Goal: Find specific page/section: Find specific page/section

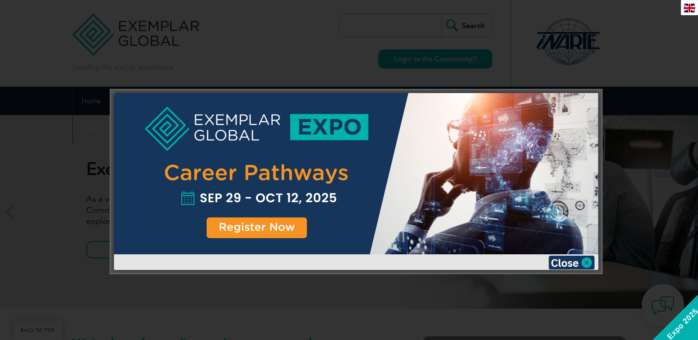
scroll to position [213, 0]
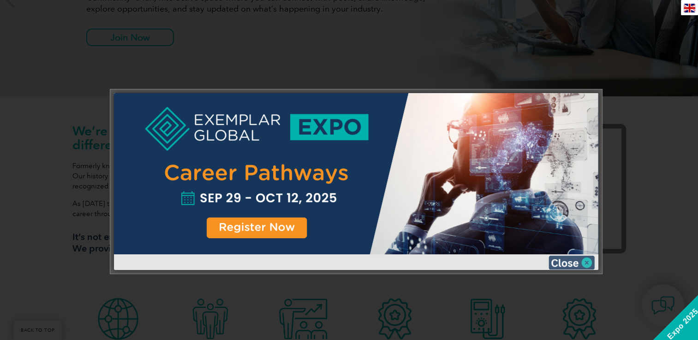
click at [582, 261] on img at bounding box center [571, 263] width 46 height 14
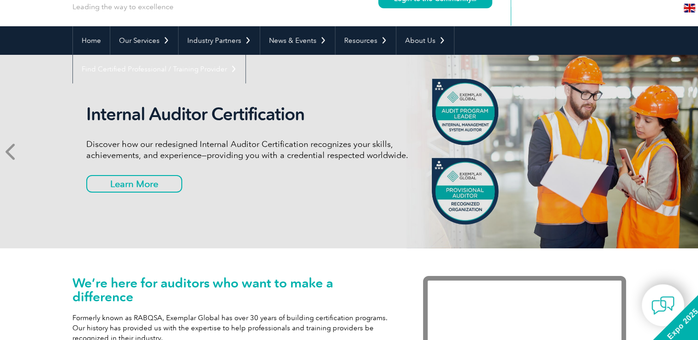
scroll to position [61, 0]
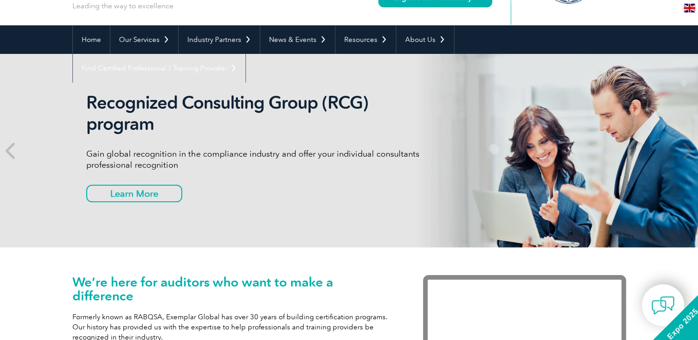
drag, startPoint x: 17, startPoint y: 279, endPoint x: 300, endPoint y: 180, distance: 300.6
click at [299, 181] on div "Recognized Consulting Group (RCG) program Gain global recognition in the compli…" at bounding box center [259, 150] width 346 height 117
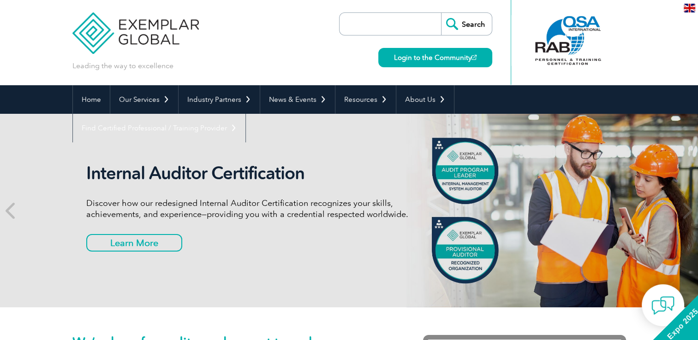
scroll to position [0, 0]
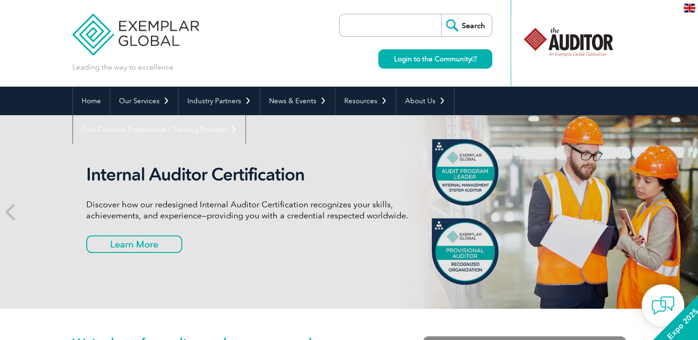
click at [351, 24] on input "search" at bounding box center [392, 25] width 97 height 22
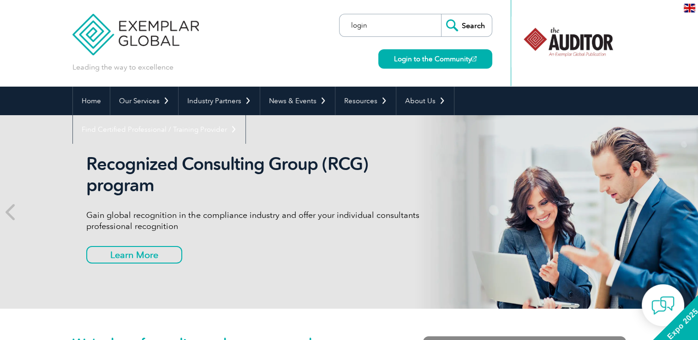
type input "login"
click at [441, 14] on input "Search" at bounding box center [466, 25] width 51 height 22
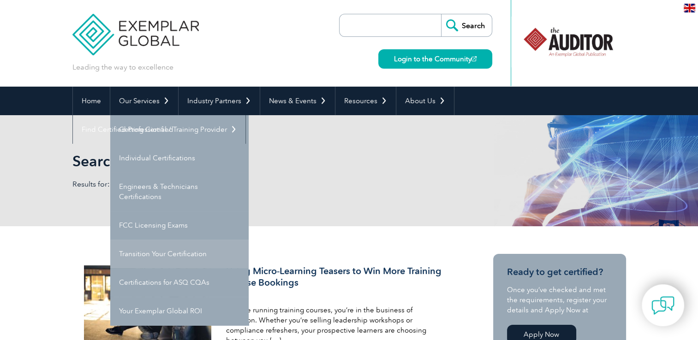
click at [162, 251] on link "Transition Your Certification" at bounding box center [179, 254] width 138 height 29
